Goal: Information Seeking & Learning: Understand process/instructions

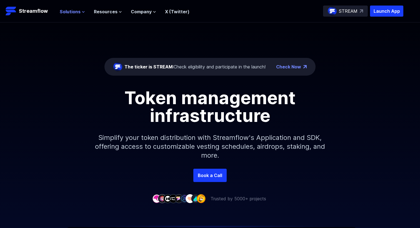
click at [70, 13] on span "Solutions" at bounding box center [70, 11] width 21 height 7
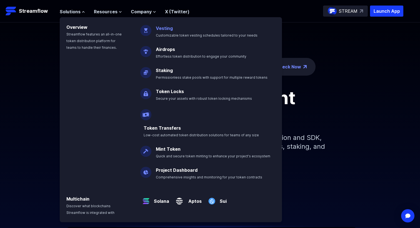
click at [168, 29] on link "Vesting" at bounding box center [164, 29] width 17 height 6
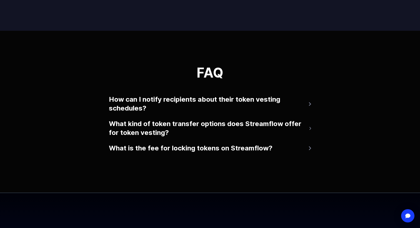
scroll to position [1091, 0]
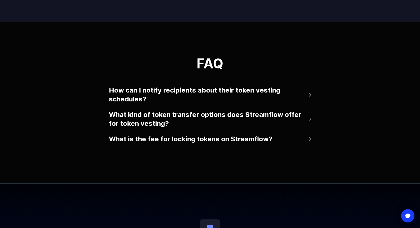
click at [146, 137] on button "What is the fee for locking tokens on Streamflow?" at bounding box center [210, 139] width 202 height 13
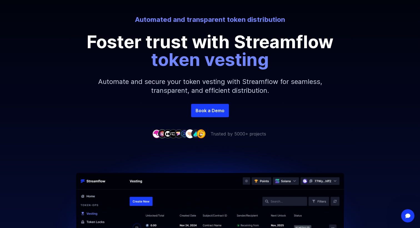
scroll to position [0, 0]
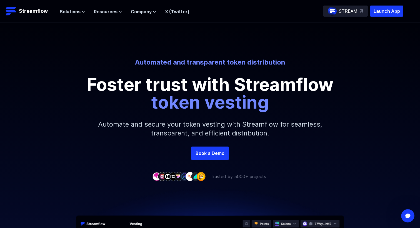
click at [122, 12] on ul "Solutions Overview Streamflow features an all-in-one token distribution platfor…" at bounding box center [125, 11] width 130 height 7
click at [384, 10] on p "Launch App" at bounding box center [386, 11] width 33 height 11
